Goal: Information Seeking & Learning: Learn about a topic

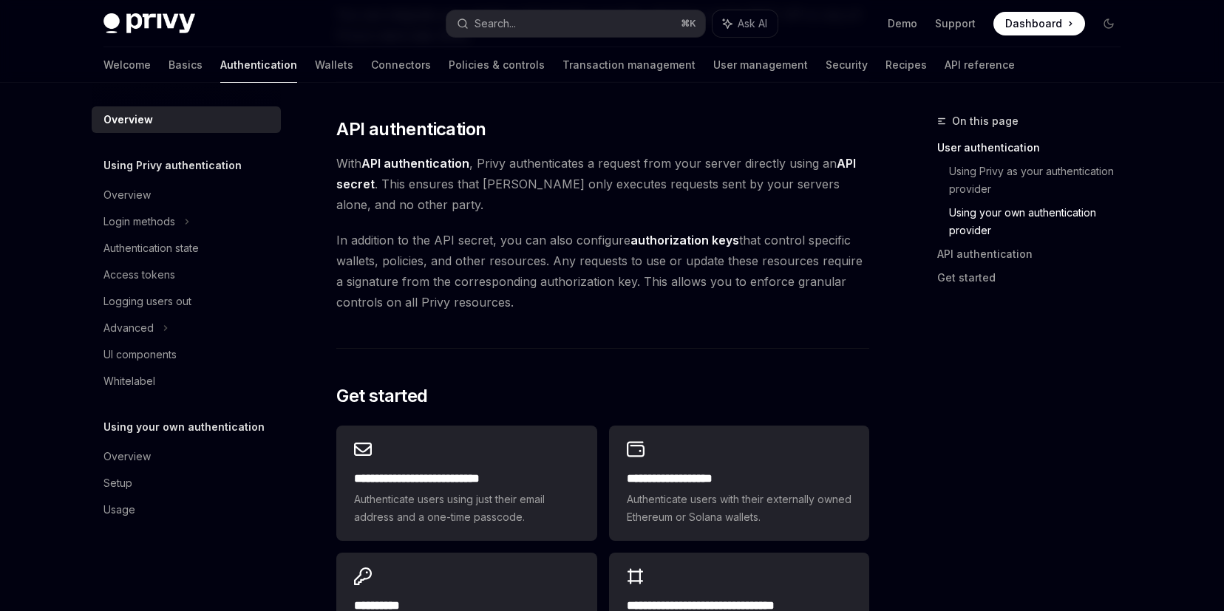
scroll to position [1146, 0]
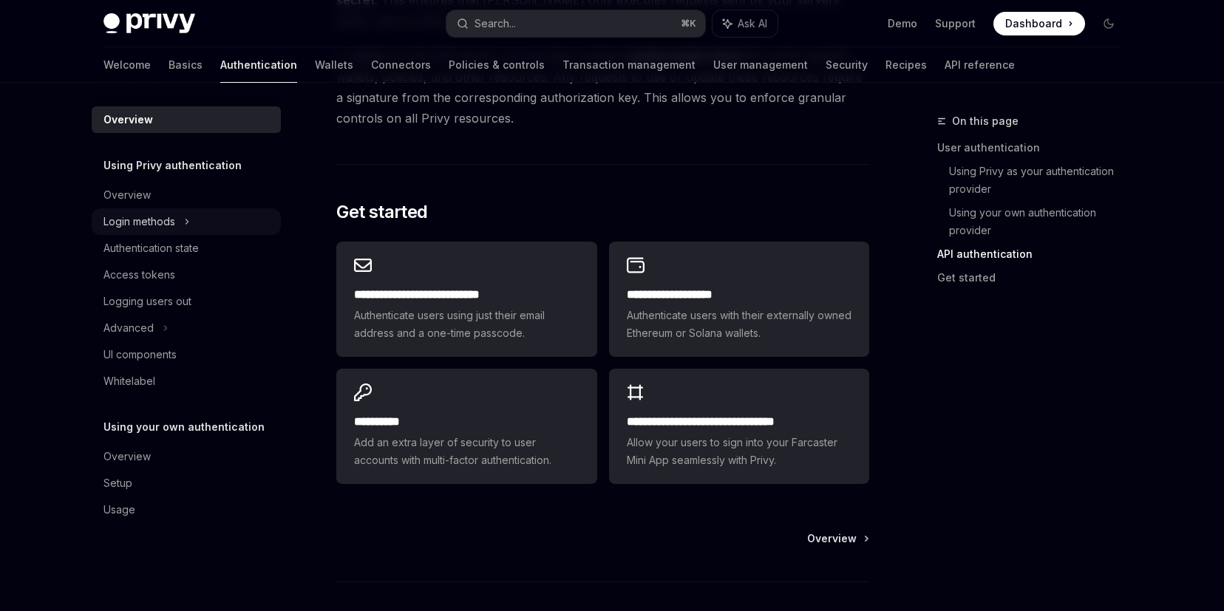
click at [148, 227] on div "Login methods" at bounding box center [139, 222] width 72 height 18
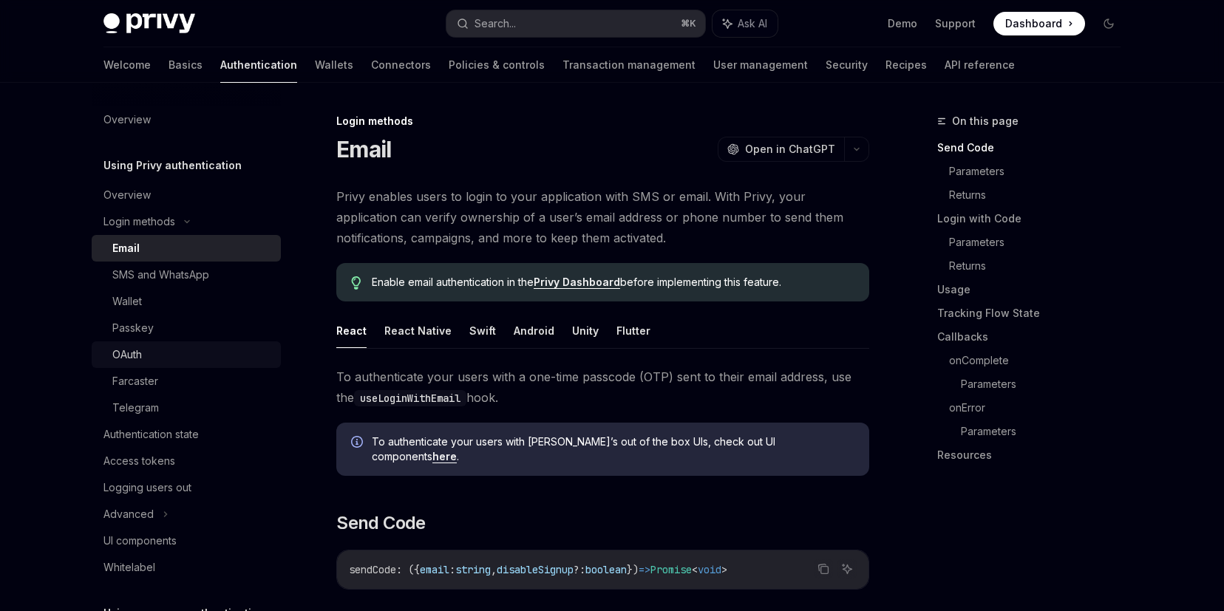
click at [144, 351] on div "OAuth" at bounding box center [192, 355] width 160 height 18
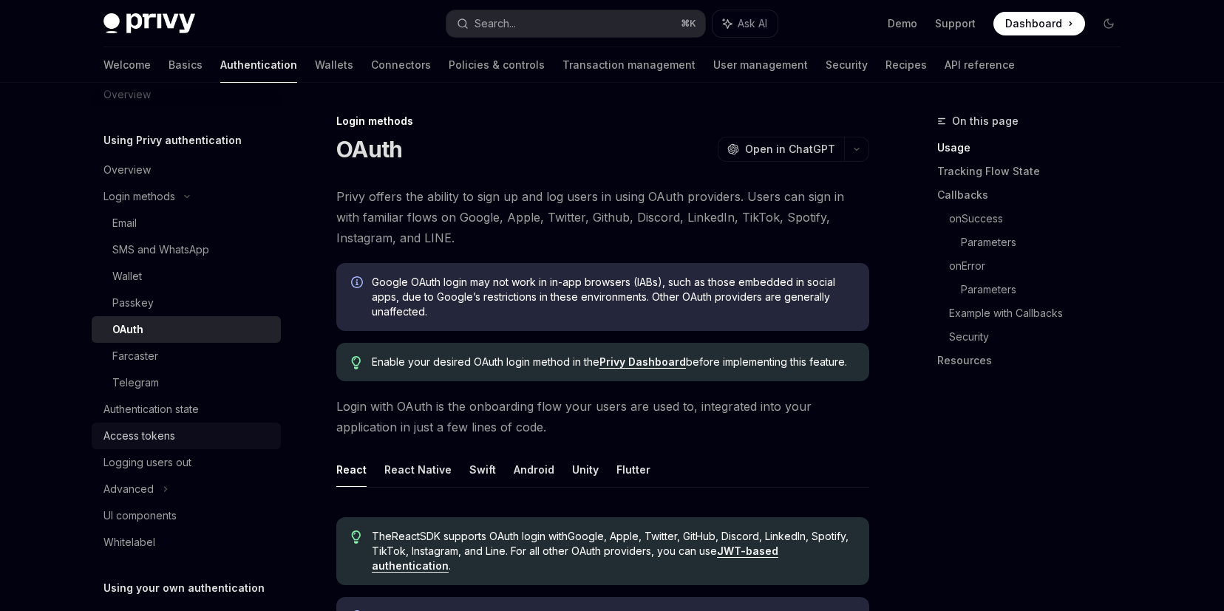
scroll to position [28, 0]
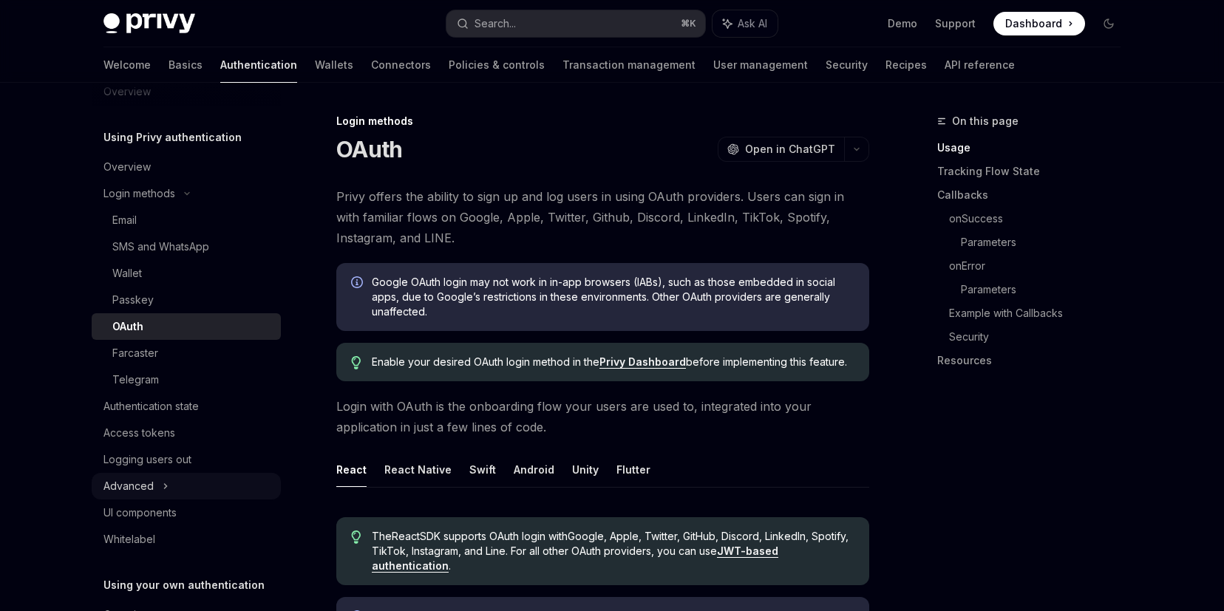
click at [122, 484] on div "Advanced" at bounding box center [128, 486] width 50 height 18
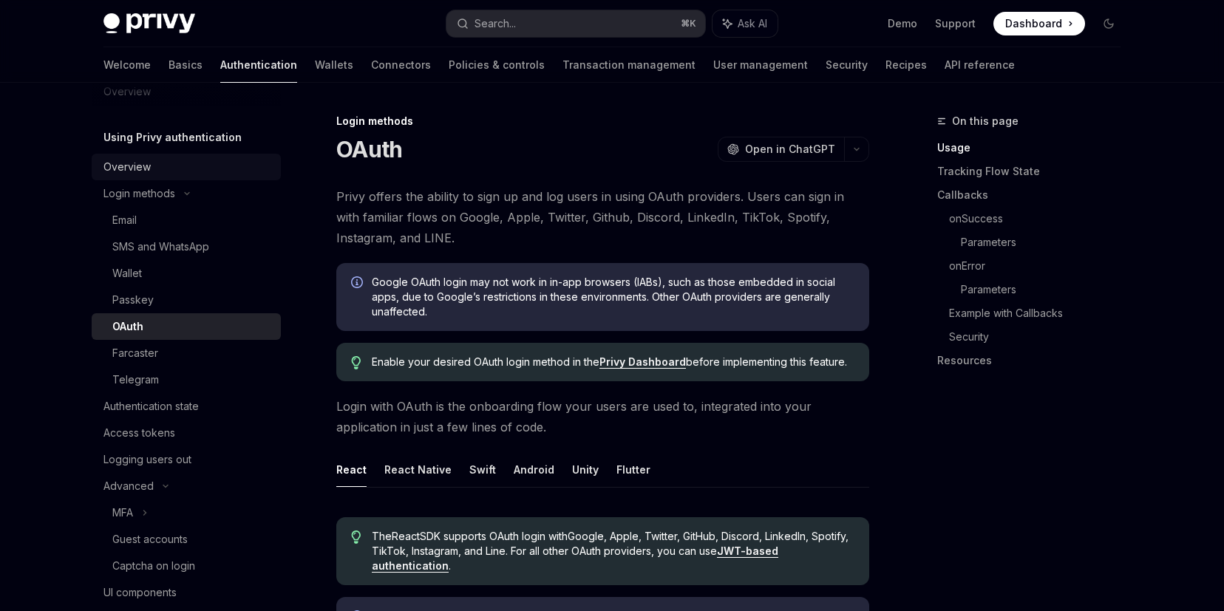
click at [133, 163] on div "Overview" at bounding box center [126, 167] width 47 height 18
type textarea "*"
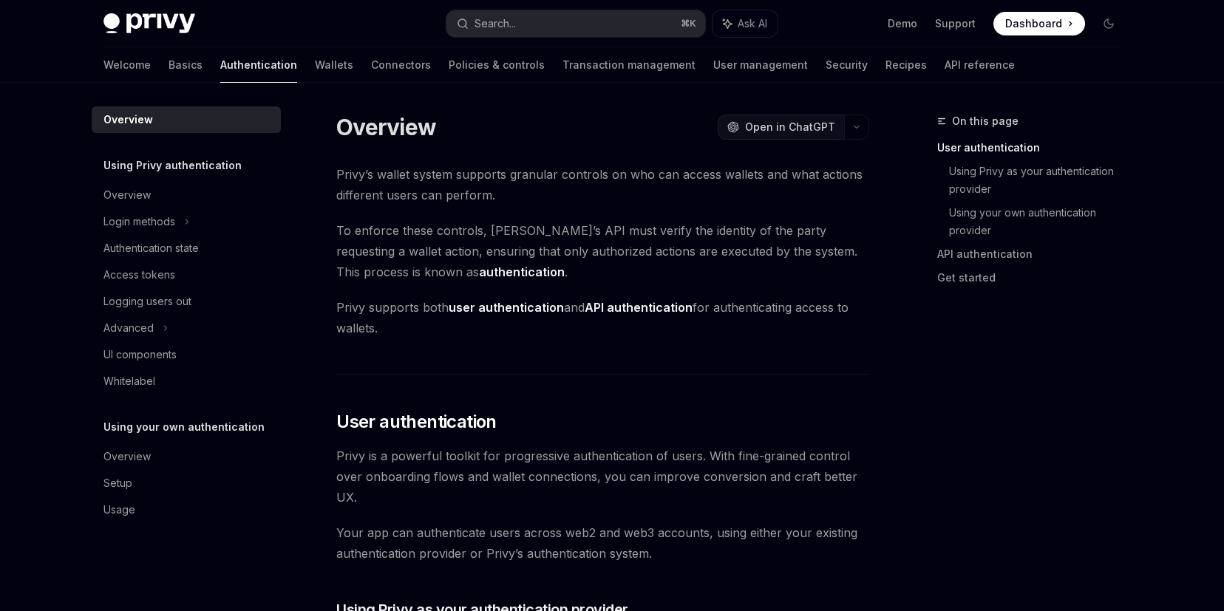
click at [769, 123] on span "Open in ChatGPT" at bounding box center [790, 127] width 90 height 15
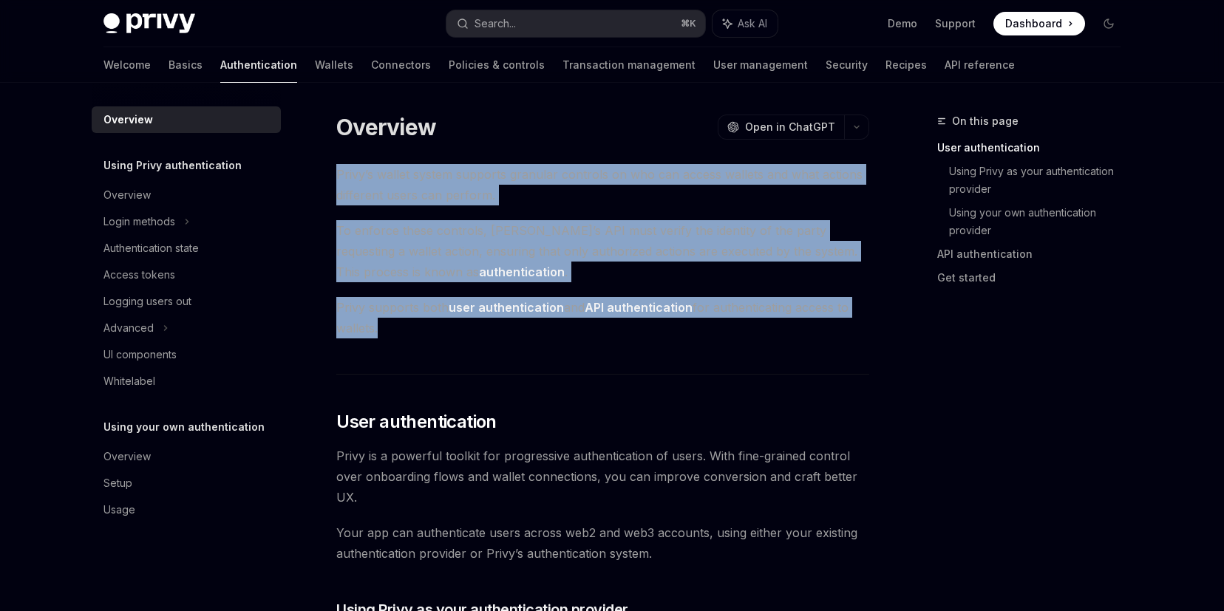
drag, startPoint x: 332, startPoint y: 167, endPoint x: 590, endPoint y: 364, distance: 324.3
copy div "Privy’s wallet system supports granular controls on who can access wallets and …"
